Goal: Information Seeking & Learning: Find specific fact

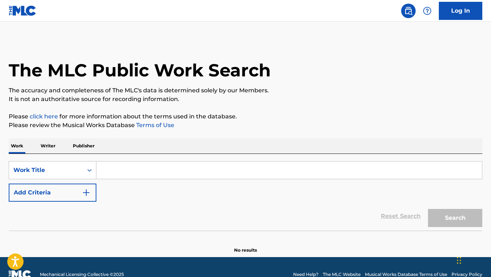
click at [114, 179] on div "Search Form" at bounding box center [289, 170] width 386 height 18
click at [107, 172] on input "Search Form" at bounding box center [288, 170] width 385 height 17
paste input "WOODEN SHIPS"
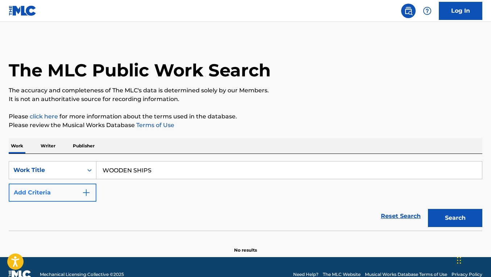
type input "WOODEN SHIPS"
click at [82, 187] on button "Add Criteria" at bounding box center [53, 193] width 88 height 18
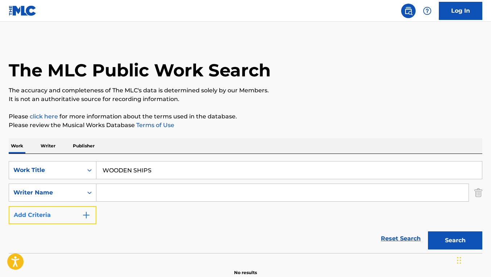
scroll to position [25, 0]
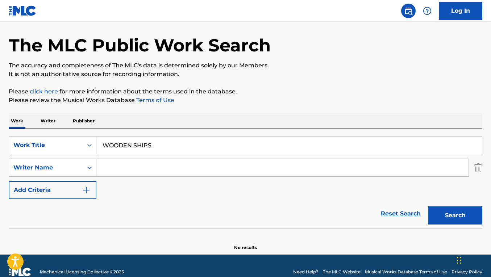
click at [137, 174] on input "Search Form" at bounding box center [282, 167] width 372 height 17
paste input "JAY NASH"
type input "JAY NASH"
click at [428, 206] on button "Search" at bounding box center [455, 215] width 54 height 18
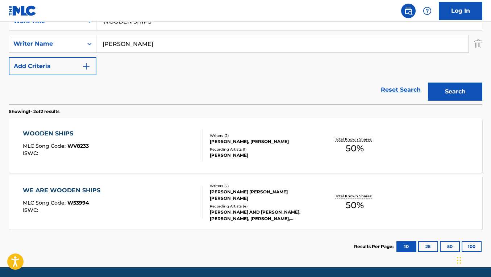
scroll to position [163, 0]
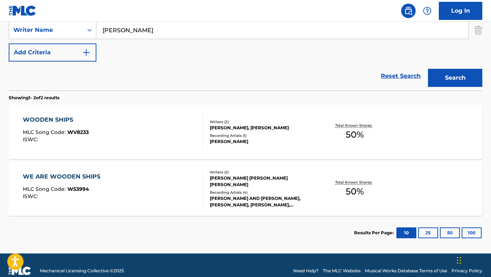
click at [168, 143] on div "WOODEN SHIPS MLC Song Code : WV8233 ISWC :" at bounding box center [113, 132] width 180 height 33
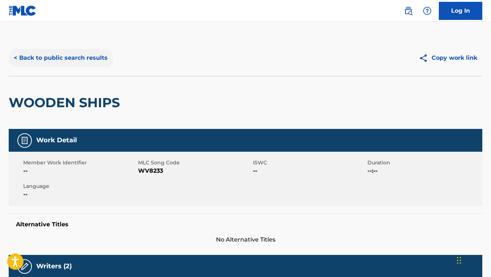
click at [80, 63] on button "< Back to public search results" at bounding box center [61, 58] width 104 height 18
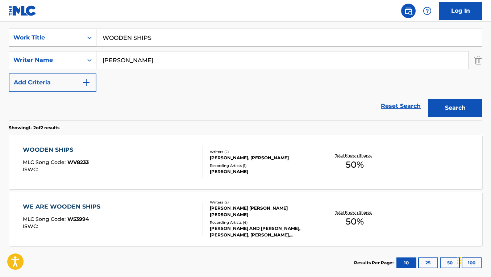
drag, startPoint x: 153, startPoint y: 37, endPoint x: 87, endPoint y: 35, distance: 65.9
click at [87, 35] on div "SearchWithCriteria34df6452-cc3a-4bc3-94fd-a82bfd642ba6 Work Title WOODEN SHIPS" at bounding box center [245, 38] width 473 height 18
paste input "I DESERVE A DRINK"
type input "I DESERVE A DRINK"
drag, startPoint x: 137, startPoint y: 63, endPoint x: 93, endPoint y: 55, distance: 44.4
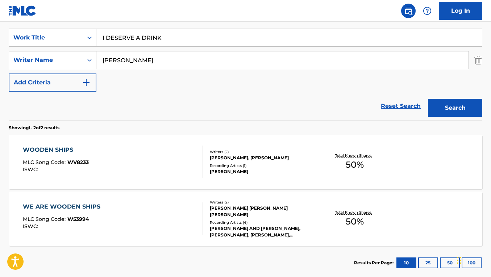
click at [93, 55] on div "SearchWithCriteria2335628d-8627-4988-ba37-a1e4fef8e06e Writer Name JAY NASH" at bounding box center [245, 60] width 473 height 18
paste input "DEVIN DAWSON"
type input "DEVIN DAWSON"
click at [428, 99] on button "Search" at bounding box center [455, 108] width 54 height 18
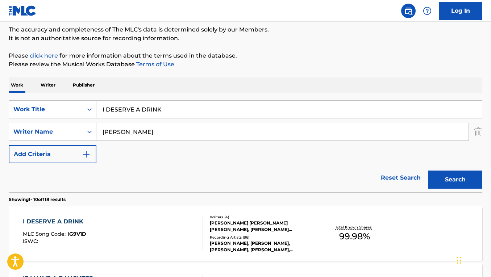
scroll to position [135, 0]
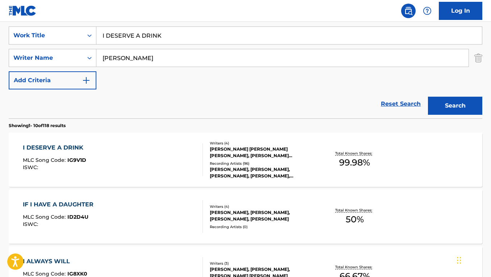
click at [190, 158] on div "I DESERVE A DRINK MLC Song Code : IG9V1D ISWC :" at bounding box center [113, 159] width 180 height 33
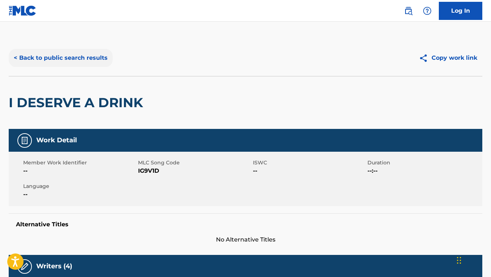
click at [71, 64] on button "< Back to public search results" at bounding box center [61, 58] width 104 height 18
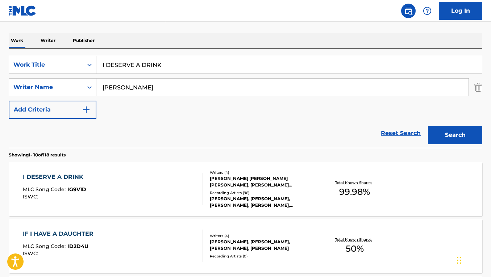
scroll to position [97, 0]
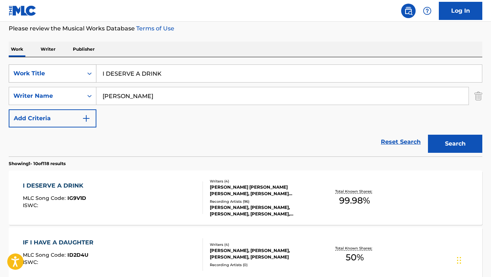
drag, startPoint x: 164, startPoint y: 74, endPoint x: 86, endPoint y: 70, distance: 78.0
click at [86, 70] on div "SearchWithCriteria34df6452-cc3a-4bc3-94fd-a82bfd642ba6 Work Title I DESERVE A D…" at bounding box center [245, 73] width 473 height 18
paste input "SUPERPOWERS"
type input "SUPERPOWERS"
drag, startPoint x: 168, startPoint y: 100, endPoint x: 99, endPoint y: 92, distance: 69.6
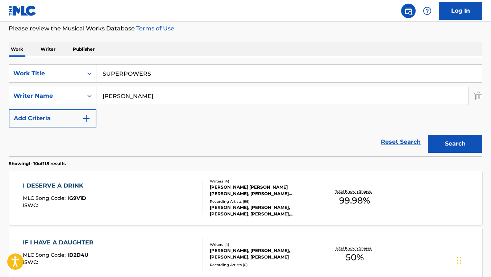
click at [99, 92] on input "DEVIN DAWSON" at bounding box center [282, 95] width 372 height 17
paste input "MATTHEW RAYMOND BURNETT"
type input "MATTHEW RAYMOND BURNETT"
click at [428, 135] on button "Search" at bounding box center [455, 144] width 54 height 18
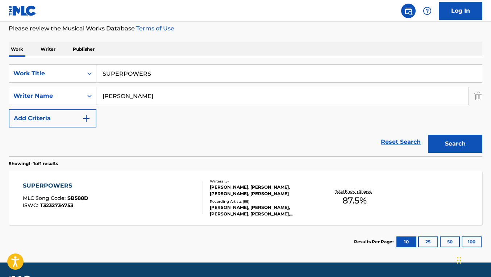
click at [184, 189] on div "SUPERPOWERS MLC Song Code : SB588D ISWC : T3232734753" at bounding box center [113, 197] width 180 height 33
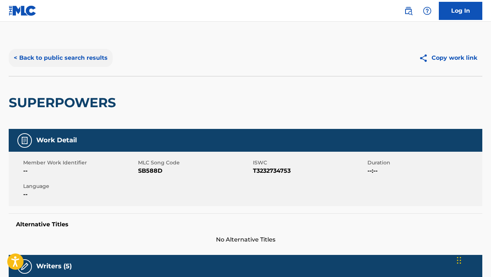
click at [77, 62] on button "< Back to public search results" at bounding box center [61, 58] width 104 height 18
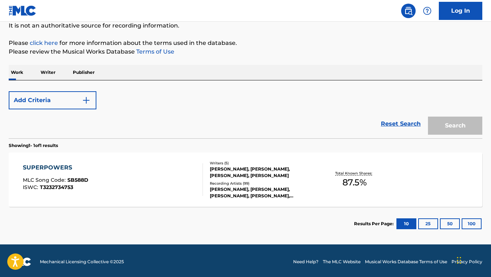
scroll to position [72, 0]
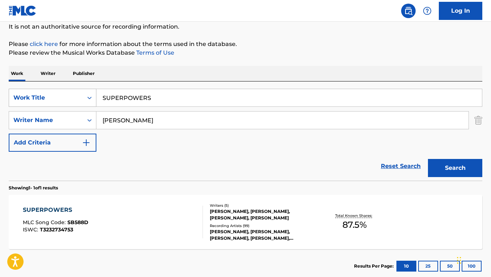
drag, startPoint x: 162, startPoint y: 98, endPoint x: 92, endPoint y: 95, distance: 69.9
click at [92, 95] on div "SearchWithCriteria34df6452-cc3a-4bc3-94fd-a82bfd642ba6 Work Title SUPERPOWERS" at bounding box center [245, 98] width 473 height 18
paste input "VIGNETTE"
type input "VIGNETTE"
drag, startPoint x: 201, startPoint y: 124, endPoint x: 119, endPoint y: 116, distance: 82.2
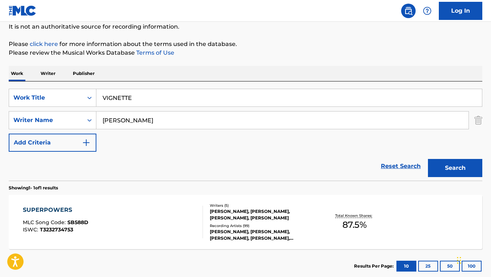
click at [119, 116] on input "MATTHEW RAYMOND BURNETT" at bounding box center [282, 120] width 372 height 17
paste input "TYLER JOSEPH"
type input "TYLER JOSEPH"
click at [428, 159] on button "Search" at bounding box center [455, 168] width 54 height 18
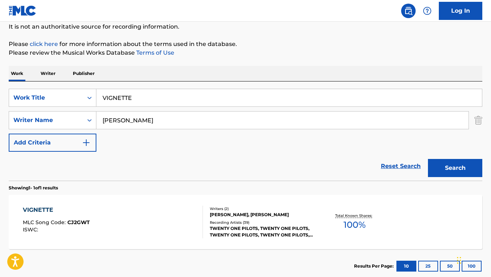
click at [225, 206] on div "VIGNETTE MLC Song Code : CJ2GWT ISWC : Writers ( 2 ) TYLER R JOSEPH, PAUL MEANY…" at bounding box center [245, 222] width 473 height 54
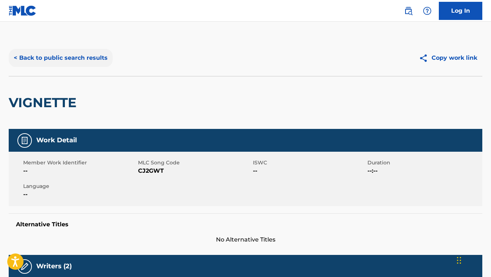
click at [53, 63] on button "< Back to public search results" at bounding box center [61, 58] width 104 height 18
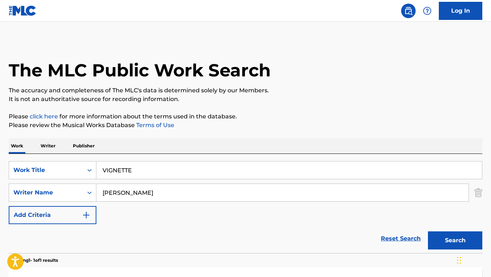
scroll to position [71, 0]
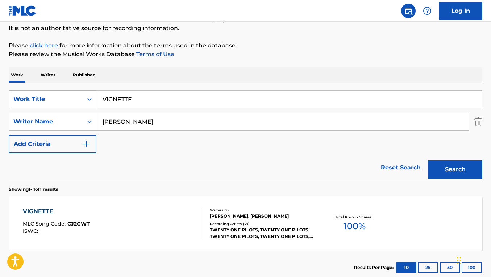
drag, startPoint x: 153, startPoint y: 100, endPoint x: 82, endPoint y: 95, distance: 70.8
click at [82, 95] on div "SearchWithCriteria34df6452-cc3a-4bc3-94fd-a82bfd642ba6 Work Title VIGNETTE" at bounding box center [245, 99] width 473 height 18
paste input "MARY, DID YOU KNOW?"
type input "MARY, DID YOU KNOW?"
drag, startPoint x: 156, startPoint y: 121, endPoint x: 83, endPoint y: 114, distance: 72.7
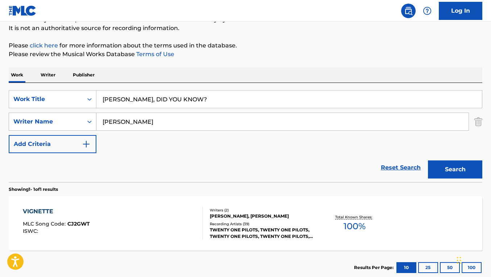
click at [83, 114] on div "SearchWithCriteria2335628d-8627-4988-ba37-a1e4fef8e06e Writer Name TYLER JOSEPH" at bounding box center [245, 122] width 473 height 18
paste input "MARK LOWRY"
type input "MARK LOWRY"
click at [428, 160] on button "Search" at bounding box center [455, 169] width 54 height 18
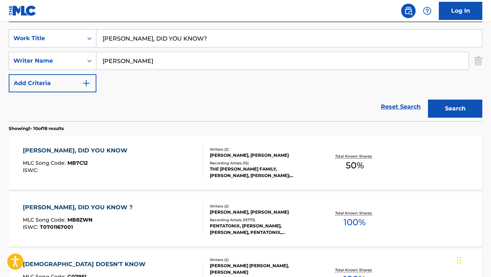
scroll to position [139, 0]
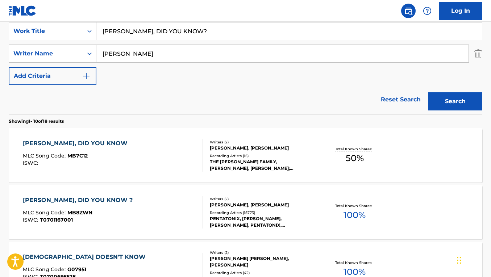
click at [177, 203] on div "MARY, DID YOU KNOW ? MLC Song Code : MB8ZWN ISWC : T0701167001" at bounding box center [113, 212] width 180 height 33
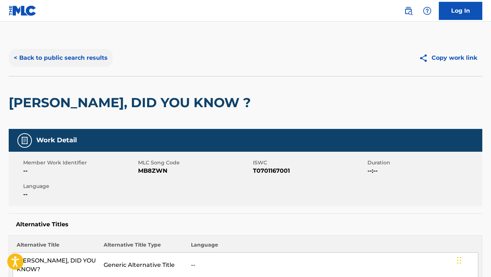
click at [88, 67] on div "< Back to public search results Copy work link" at bounding box center [245, 58] width 473 height 36
click at [88, 65] on button "< Back to public search results" at bounding box center [61, 58] width 104 height 18
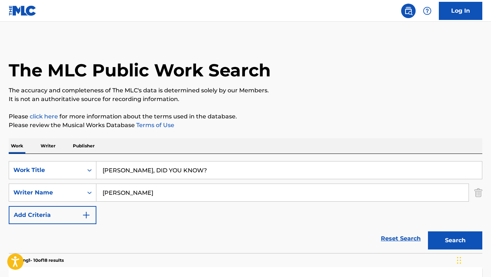
scroll to position [139, 0]
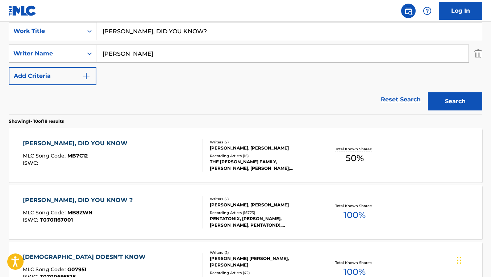
drag, startPoint x: 177, startPoint y: 33, endPoint x: 72, endPoint y: 27, distance: 105.6
click at [72, 27] on div "SearchWithCriteria34df6452-cc3a-4bc3-94fd-a82bfd642ba6 Work Title MARY, DID YOU…" at bounding box center [245, 31] width 473 height 18
paste input "SON OF A SINNER"
type input "SON OF A SINNER"
drag, startPoint x: 159, startPoint y: 51, endPoint x: 90, endPoint y: 49, distance: 68.8
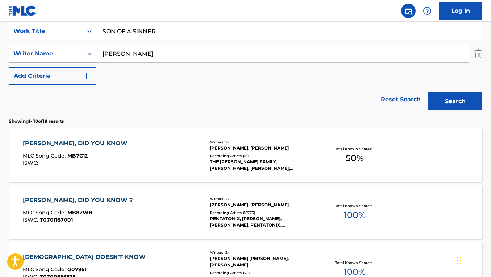
click at [90, 49] on div "SearchWithCriteria2335628d-8627-4988-ba37-a1e4fef8e06e Writer Name MARK LOWRY" at bounding box center [245, 54] width 473 height 18
paste input "JASON DE FORD"
type input "JASON DE FORD"
click at [428, 92] on button "Search" at bounding box center [455, 101] width 54 height 18
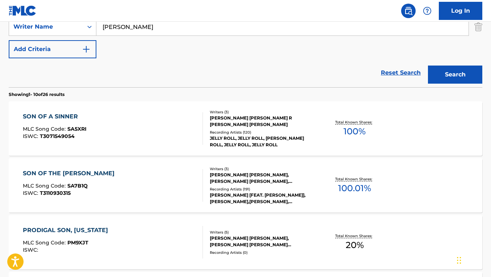
scroll to position [166, 0]
click at [168, 131] on div "SON OF A SINNER MLC Song Code : SA5XRI ISWC : T3071549054" at bounding box center [113, 128] width 180 height 33
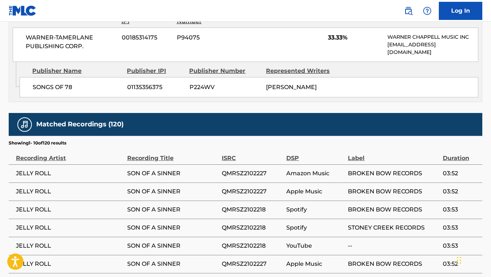
scroll to position [967, 0]
